Goal: Task Accomplishment & Management: Manage account settings

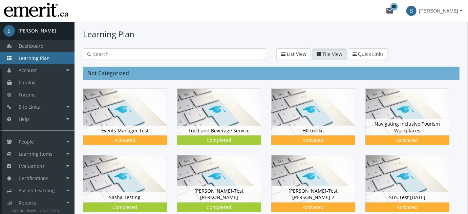
scroll to position [62, 0]
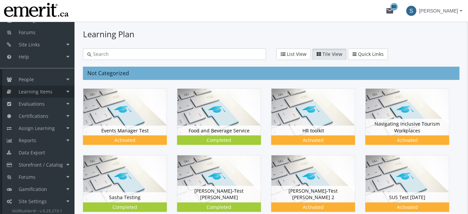
click at [45, 93] on span "Learning Items" at bounding box center [36, 91] width 34 height 6
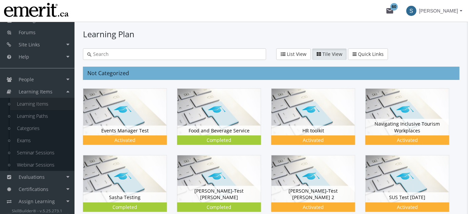
click at [44, 105] on link "Learning Items" at bounding box center [42, 104] width 64 height 12
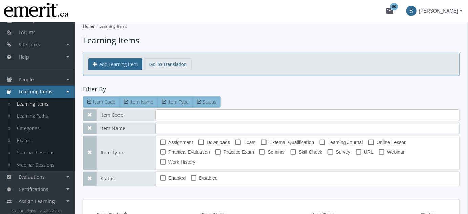
click at [174, 125] on input "text" at bounding box center [307, 129] width 304 height 12
click at [177, 115] on input "text" at bounding box center [307, 115] width 304 height 12
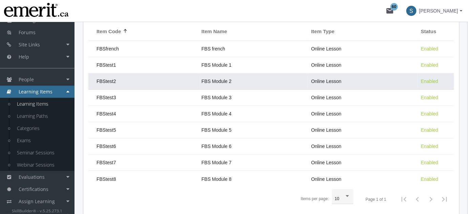
scroll to position [185, 0]
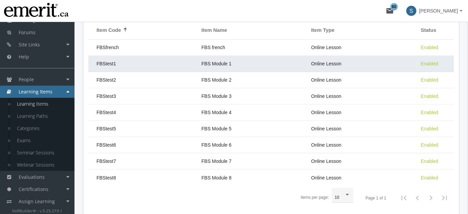
type input "fbs"
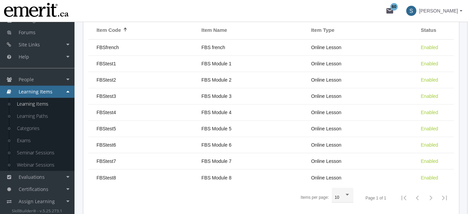
click at [156, 58] on td "FBStest1" at bounding box center [143, 64] width 110 height 16
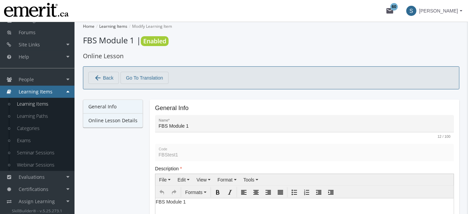
click at [128, 119] on link "Online Lesson Details" at bounding box center [113, 120] width 60 height 14
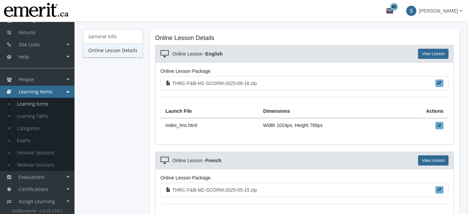
scroll to position [82, 0]
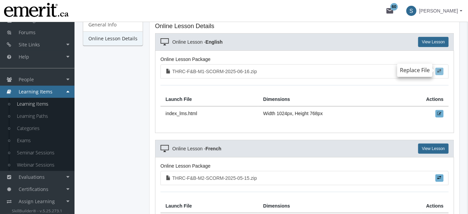
click at [439, 71] on span at bounding box center [439, 71] width 4 height 4
click at [0, 0] on input "file" at bounding box center [0, 0] width 0 height 0
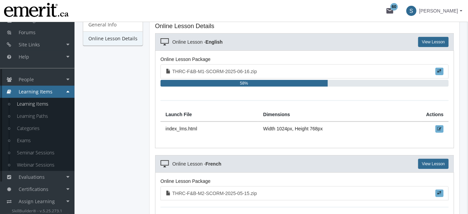
click at [464, 183] on div "Home Learning Items Modify Learning Item FBS Module 1 | Enabled Online Lesson a…" at bounding box center [270, 117] width 393 height 354
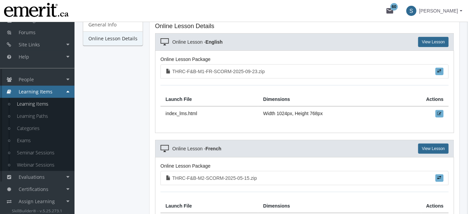
click at [466, 145] on div "Home Learning Items Modify Learning Item FBS Module 1 | Enabled Online Lesson a…" at bounding box center [270, 109] width 393 height 339
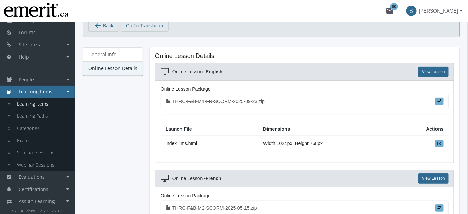
scroll to position [0, 0]
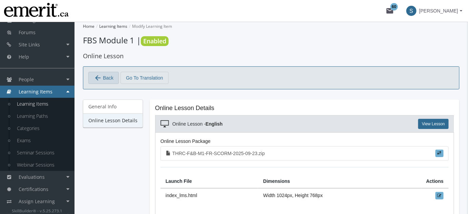
click at [106, 74] on span "Back" at bounding box center [108, 78] width 10 height 12
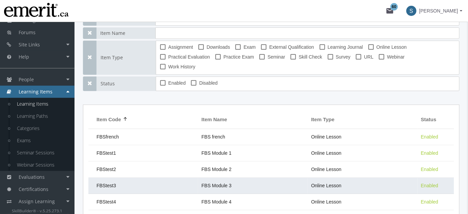
scroll to position [103, 0]
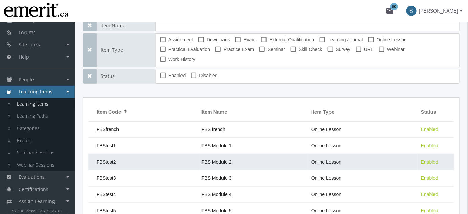
click at [218, 154] on td "FBS Module 2" at bounding box center [253, 162] width 110 height 16
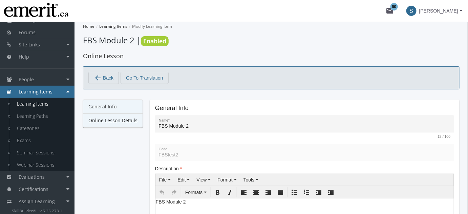
click at [107, 121] on link "Online Lesson Details" at bounding box center [113, 120] width 60 height 14
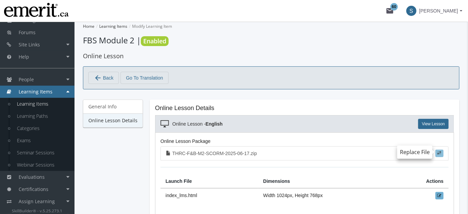
click at [442, 152] on label at bounding box center [439, 153] width 8 height 7
click at [0, 0] on input "file" at bounding box center [0, 0] width 0 height 0
click at [104, 80] on span "Back" at bounding box center [108, 78] width 10 height 12
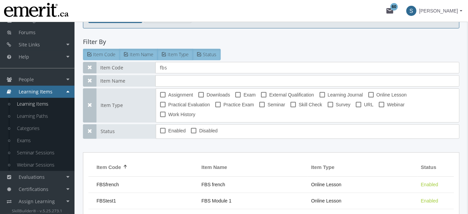
scroll to position [82, 0]
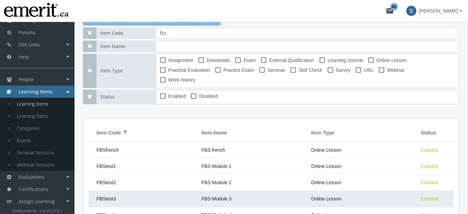
click at [208, 196] on span "FBS Module 3" at bounding box center [216, 198] width 30 height 5
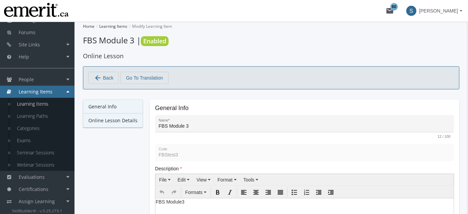
click at [124, 124] on link "Online Lesson Details" at bounding box center [113, 120] width 60 height 14
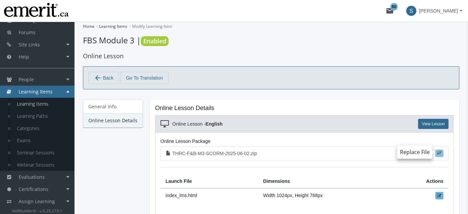
click at [441, 152] on span at bounding box center [439, 153] width 4 height 4
click at [0, 0] on input "file" at bounding box center [0, 0] width 0 height 0
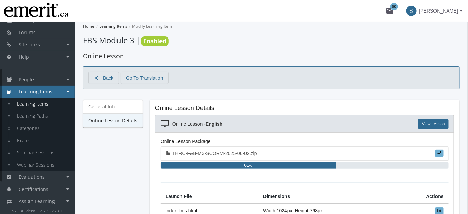
drag, startPoint x: 9, startPoint y: 66, endPoint x: 15, endPoint y: 66, distance: 5.4
click at [9, 66] on ul "Dashboard Learning Plan Account Account Badges Certificates and Transcript Eval…" at bounding box center [37, 129] width 74 height 303
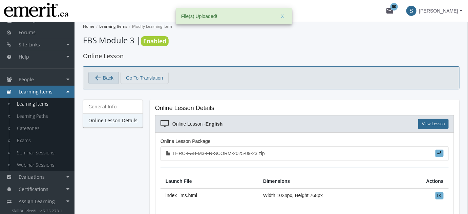
click at [100, 76] on mat-icon "arrow_back" at bounding box center [98, 78] width 8 height 8
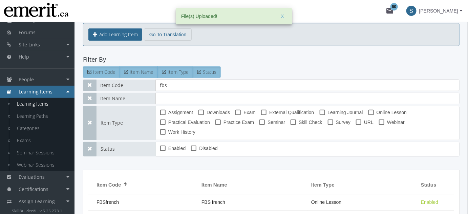
scroll to position [144, 0]
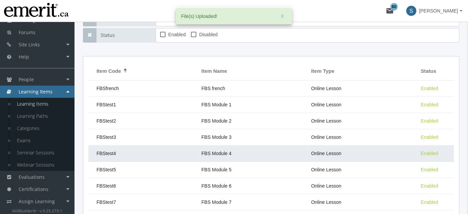
click at [222, 151] on span "FBS Module 4" at bounding box center [216, 153] width 30 height 5
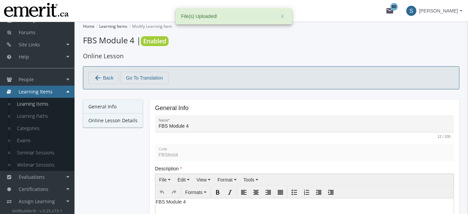
click at [107, 120] on link "Online Lesson Details" at bounding box center [113, 120] width 60 height 14
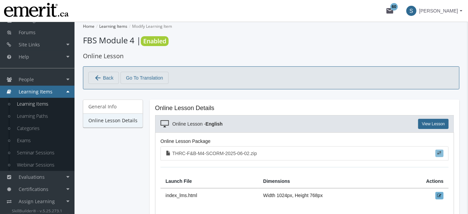
click at [441, 151] on span at bounding box center [439, 153] width 4 height 4
click at [0, 0] on input "file" at bounding box center [0, 0] width 0 height 0
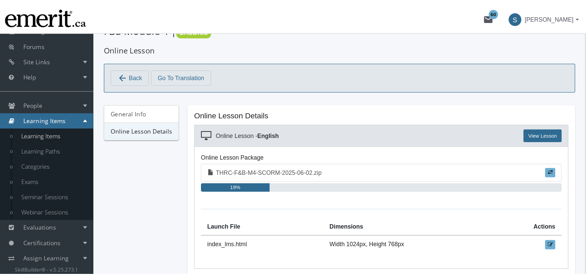
scroll to position [62, 0]
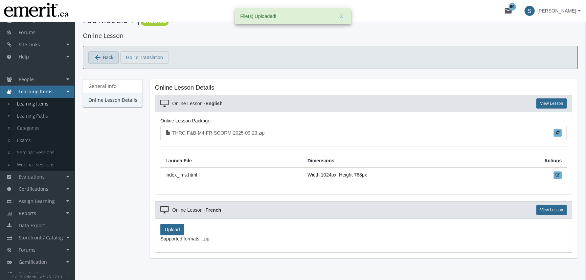
click at [101, 57] on mat-icon "arrow_back" at bounding box center [98, 57] width 8 height 8
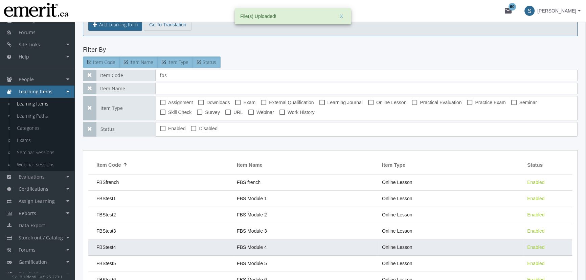
scroll to position [41, 0]
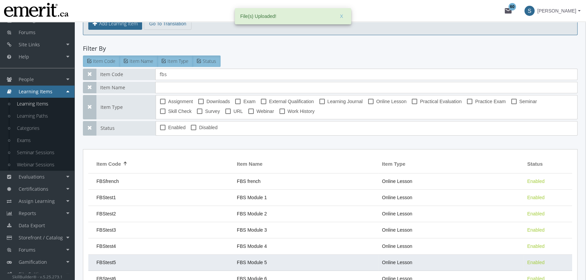
click at [121, 214] on td "FBStest5" at bounding box center [160, 263] width 145 height 16
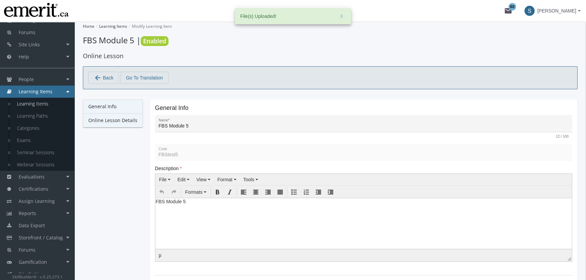
click at [102, 122] on link "Online Lesson Details" at bounding box center [113, 120] width 60 height 14
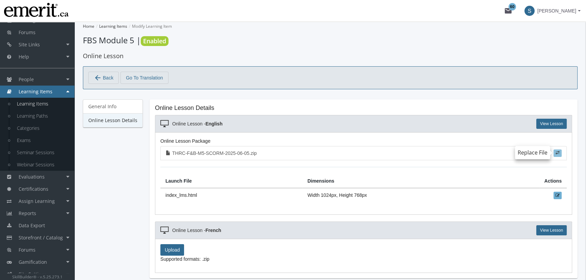
click at [468, 151] on span at bounding box center [558, 153] width 4 height 4
click at [0, 0] on input "file" at bounding box center [0, 0] width 0 height 0
click at [108, 77] on span "Back" at bounding box center [108, 78] width 10 height 12
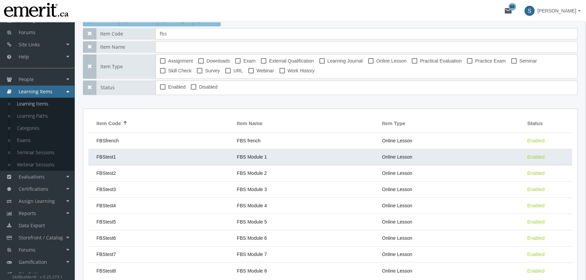
scroll to position [102, 0]
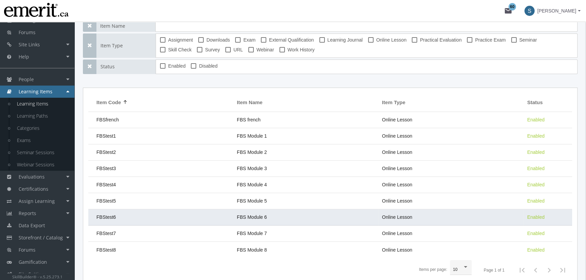
click at [147, 214] on td "FBStest6" at bounding box center [160, 218] width 145 height 16
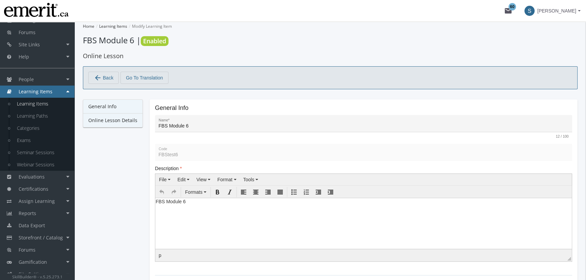
click at [114, 122] on link "Online Lesson Details" at bounding box center [113, 120] width 60 height 14
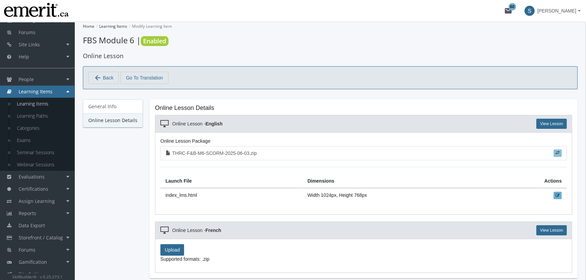
click at [468, 155] on label at bounding box center [558, 153] width 8 height 7
click at [0, 0] on input "file" at bounding box center [0, 0] width 0 height 0
